Goal: Go to known website: Access a specific website the user already knows

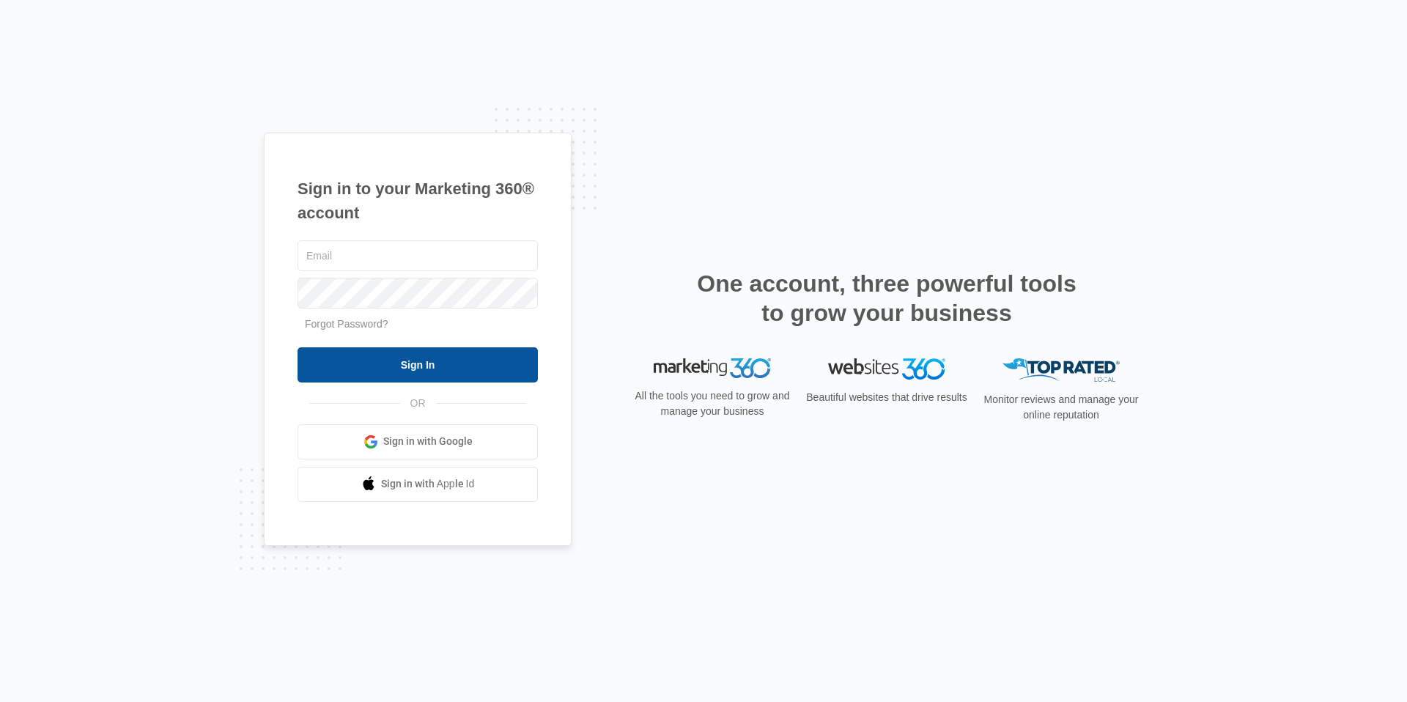
type input "kylie.berget@madwire.com"
click at [439, 358] on input "Sign In" at bounding box center [418, 364] width 240 height 35
